Goal: Task Accomplishment & Management: Manage account settings

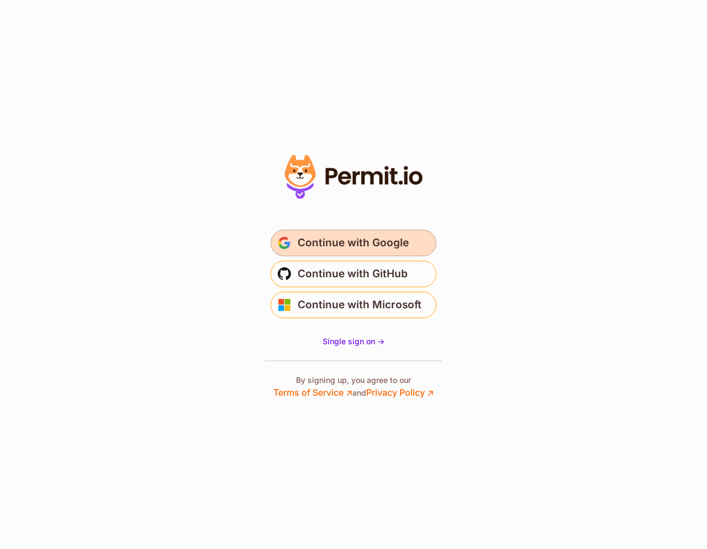
click at [350, 237] on span "Continue with Google" at bounding box center [353, 243] width 111 height 18
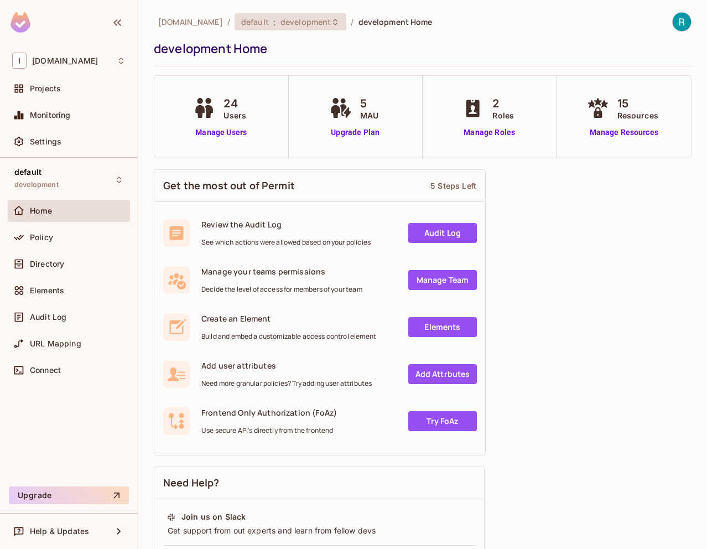
click at [331, 21] on icon at bounding box center [335, 22] width 9 height 9
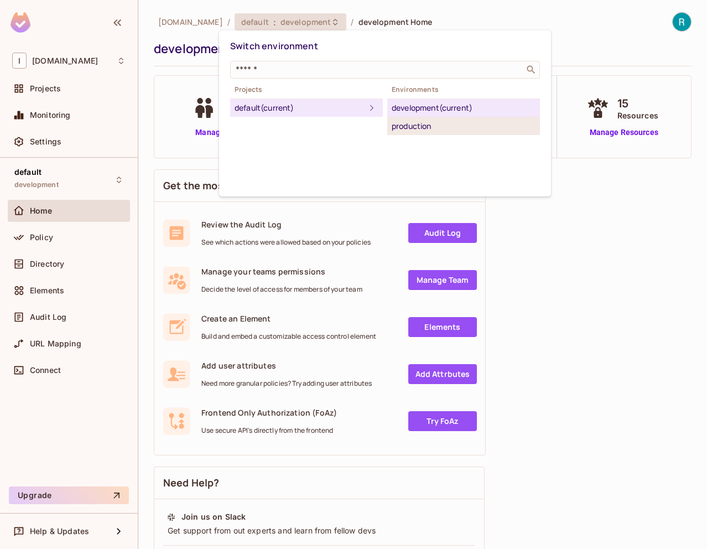
click at [433, 129] on div "production" at bounding box center [464, 125] width 144 height 13
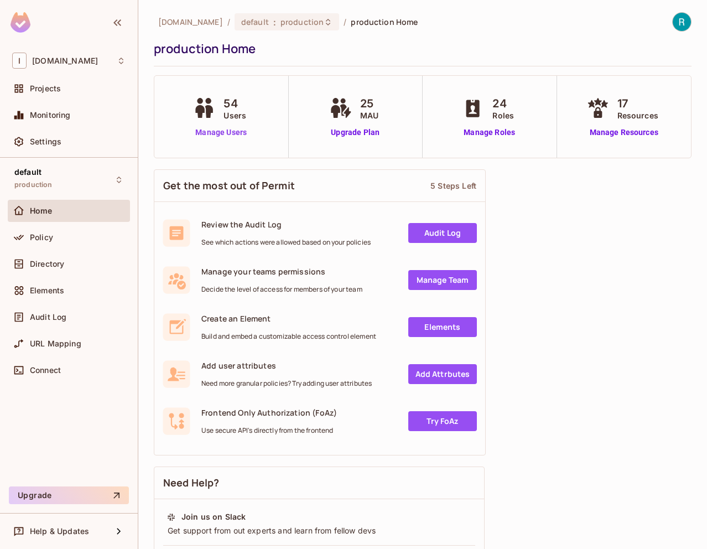
click at [226, 136] on link "Manage Users" at bounding box center [220, 133] width 61 height 12
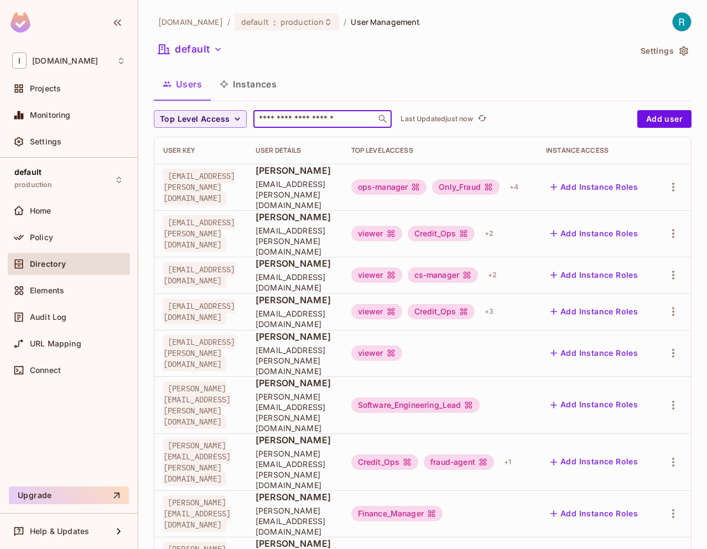
click at [303, 121] on input "text" at bounding box center [315, 118] width 116 height 11
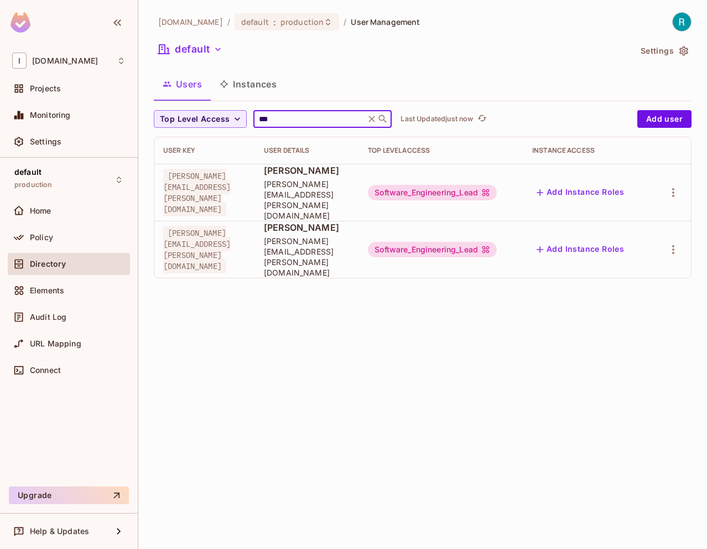
click at [294, 122] on input "***" at bounding box center [309, 118] width 105 height 11
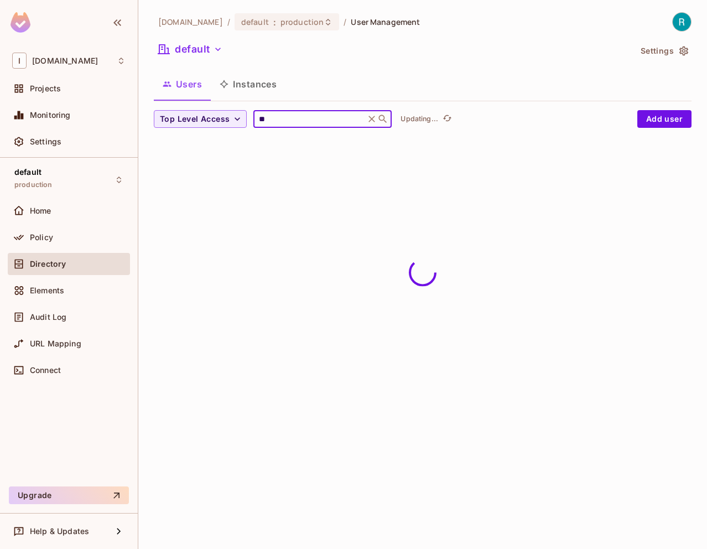
type input "*"
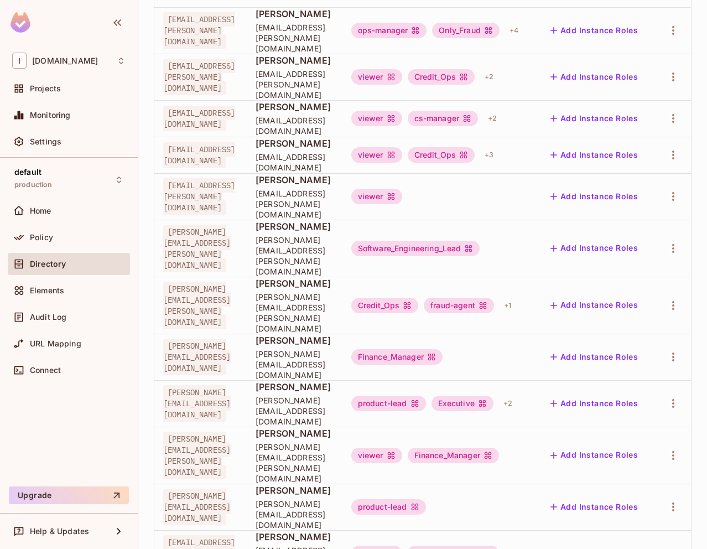
scroll to position [232, 0]
